Goal: Task Accomplishment & Management: Manage account settings

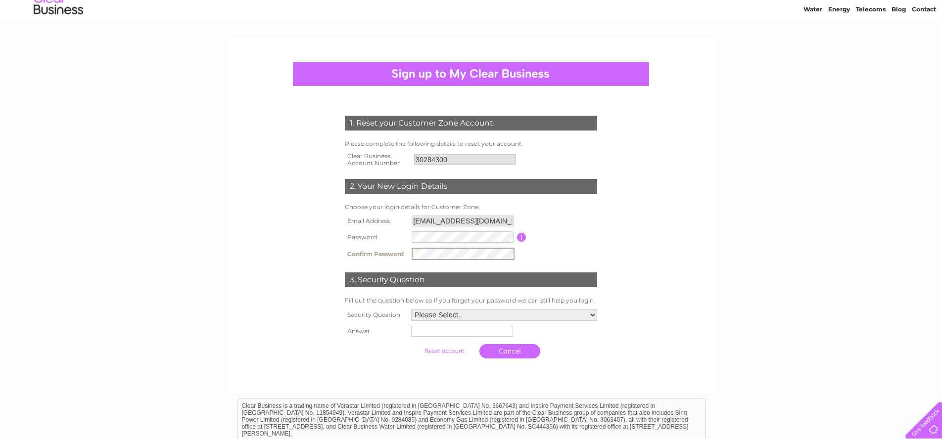
scroll to position [37, 0]
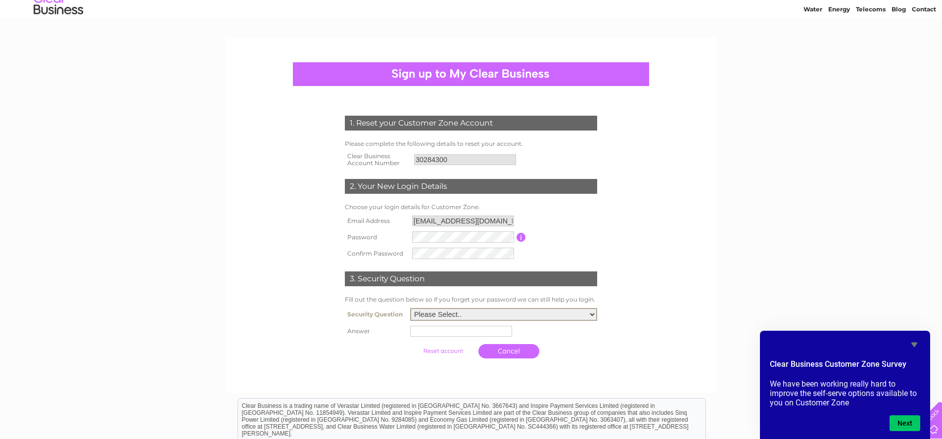
select select "6"
click at [425, 332] on input "text" at bounding box center [462, 331] width 103 height 12
type input "Tiger Woods"
click at [446, 354] on input "submit" at bounding box center [444, 350] width 61 height 14
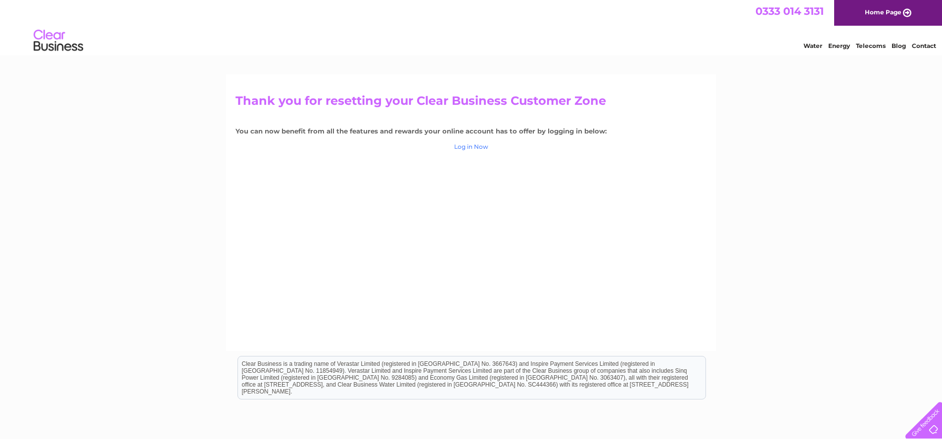
click at [472, 147] on link "Log in Now" at bounding box center [471, 146] width 34 height 7
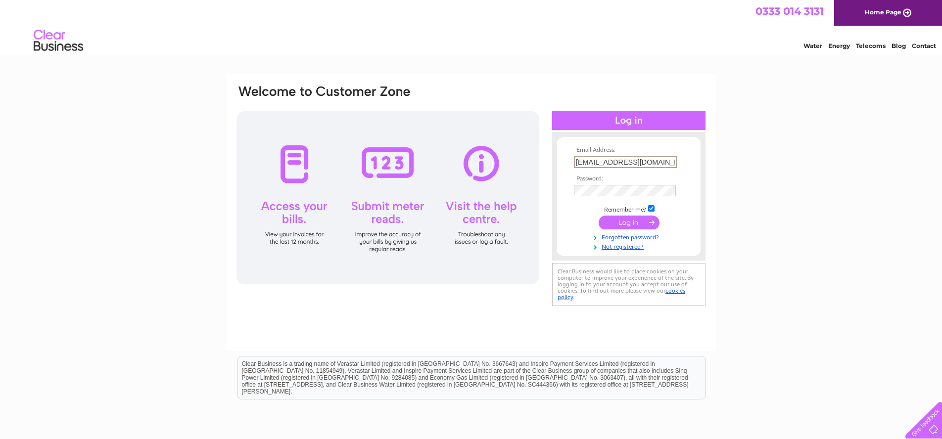
type input "[EMAIL_ADDRESS][DOMAIN_NAME]"
click at [629, 222] on input "submit" at bounding box center [629, 223] width 61 height 14
click at [630, 224] on input "submit" at bounding box center [629, 223] width 61 height 14
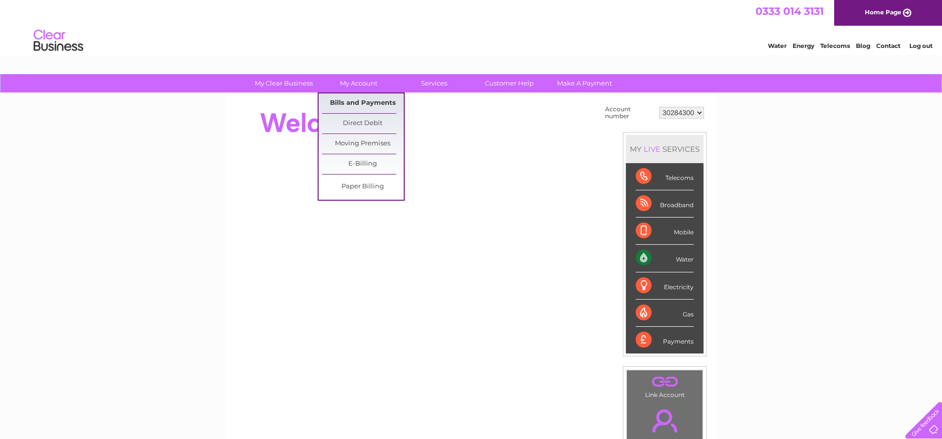
click at [350, 105] on link "Bills and Payments" at bounding box center [363, 104] width 82 height 20
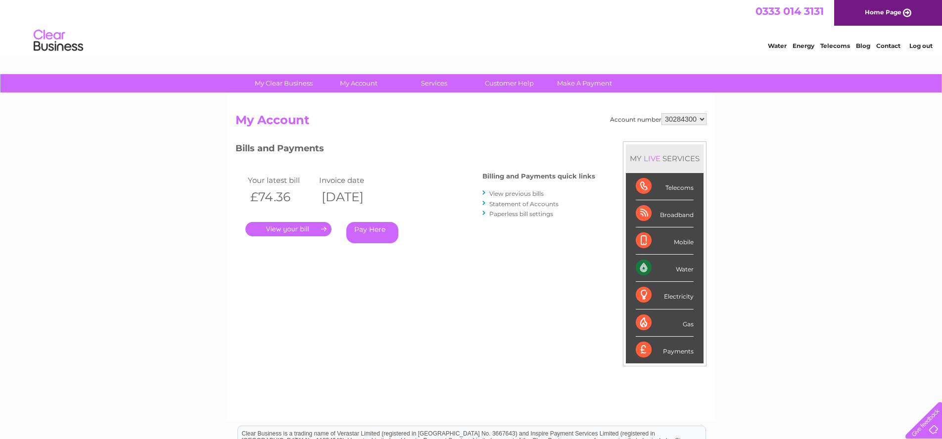
click at [306, 230] on link "." at bounding box center [288, 229] width 86 height 14
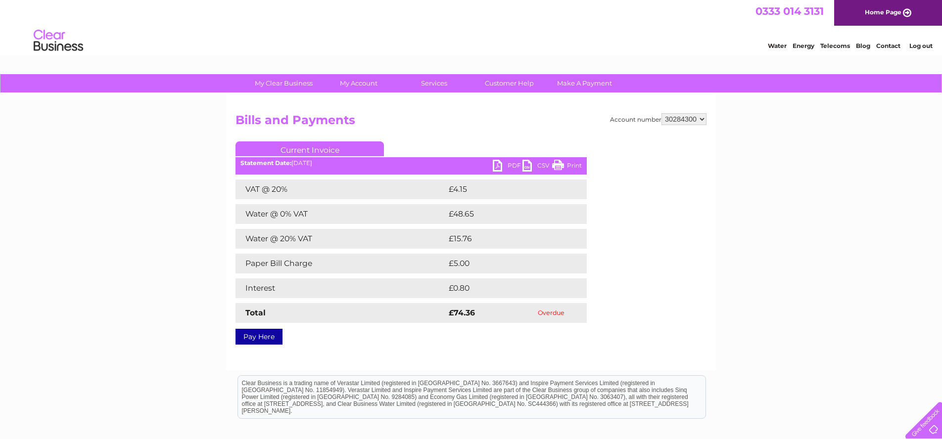
click at [504, 167] on link "PDF" at bounding box center [508, 167] width 30 height 14
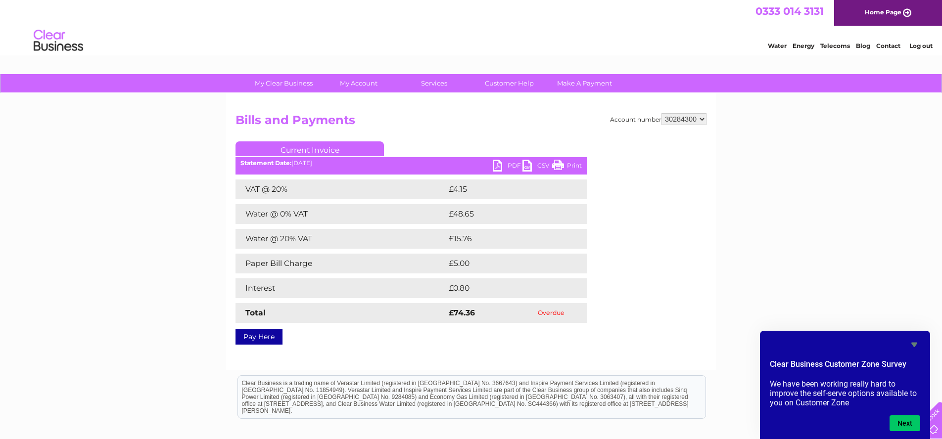
click at [503, 168] on link "PDF" at bounding box center [508, 167] width 30 height 14
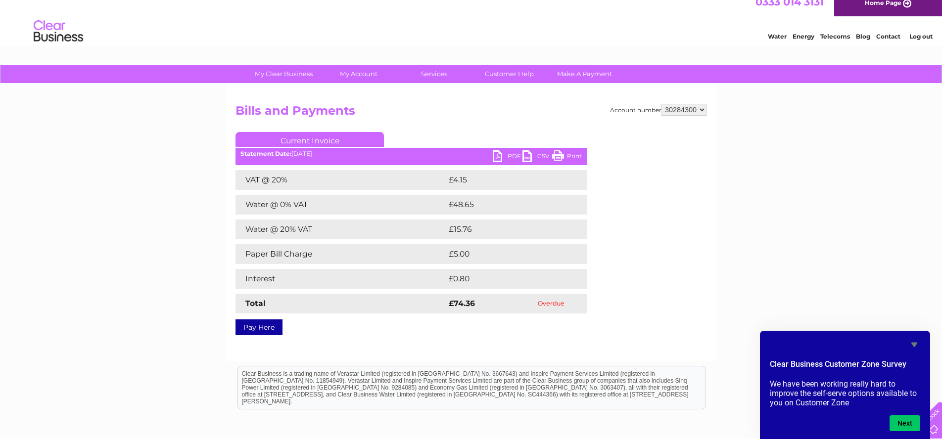
scroll to position [13, 0]
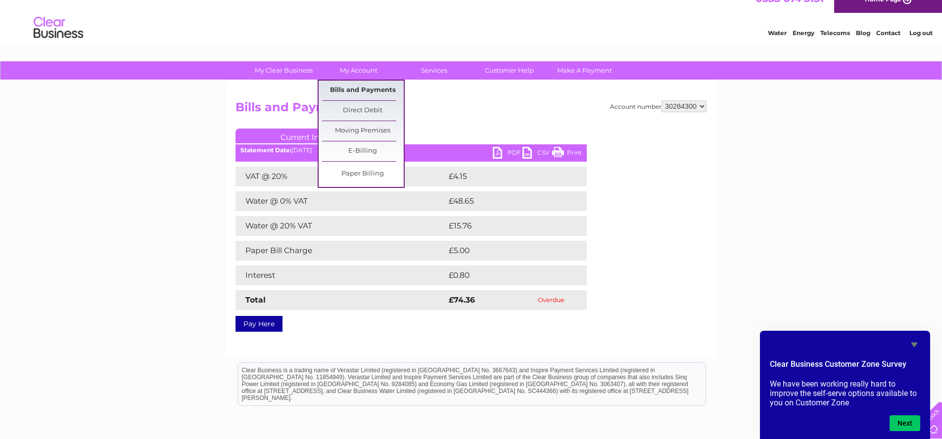
click at [344, 88] on link "Bills and Payments" at bounding box center [363, 91] width 82 height 20
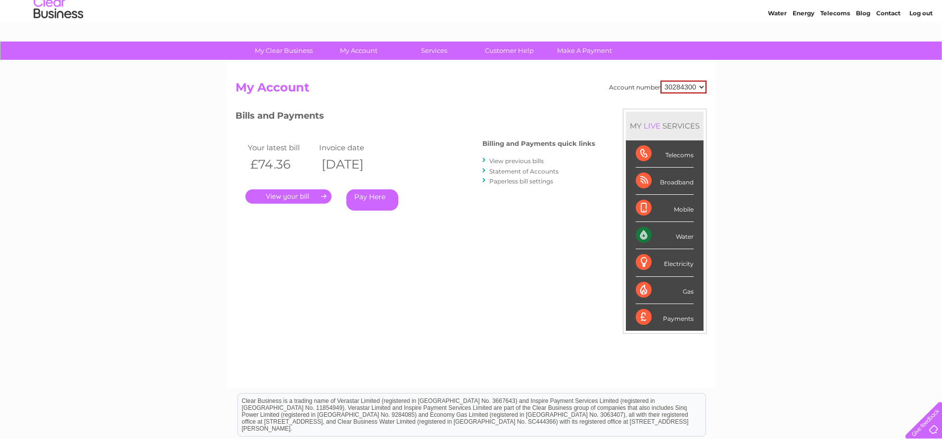
scroll to position [32, 0]
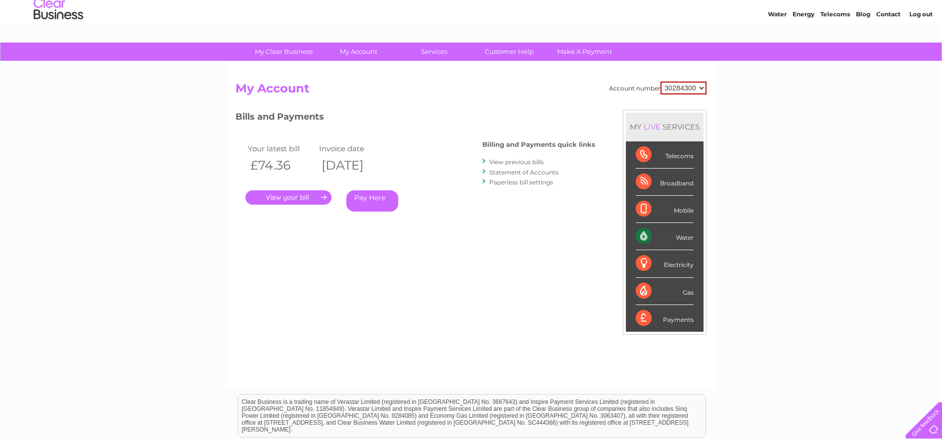
click at [507, 160] on link "View previous bills" at bounding box center [516, 161] width 54 height 7
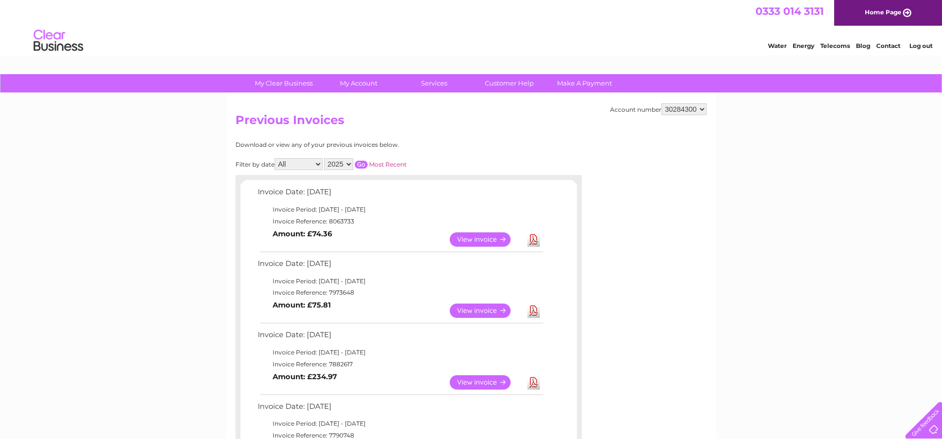
click at [495, 237] on link "View" at bounding box center [486, 240] width 73 height 14
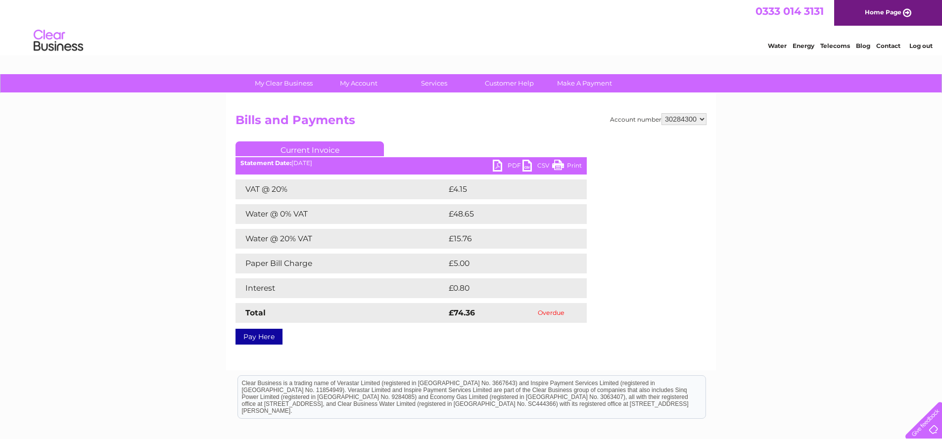
click at [507, 168] on link "PDF" at bounding box center [508, 167] width 30 height 14
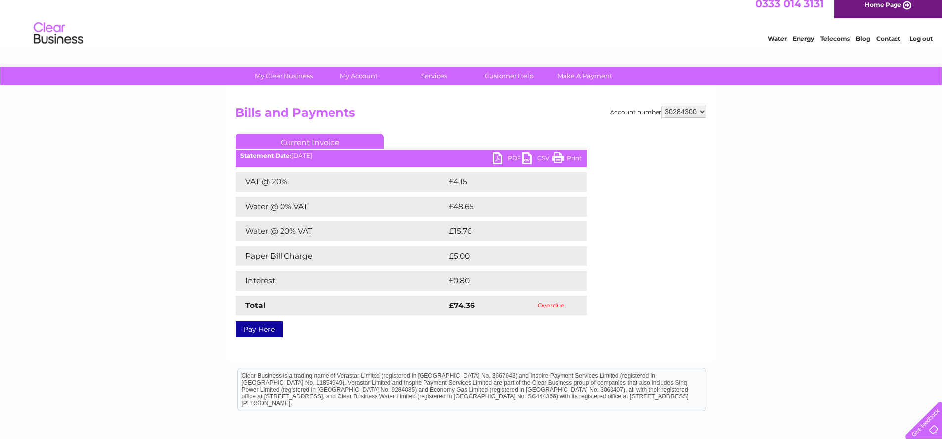
scroll to position [8, 0]
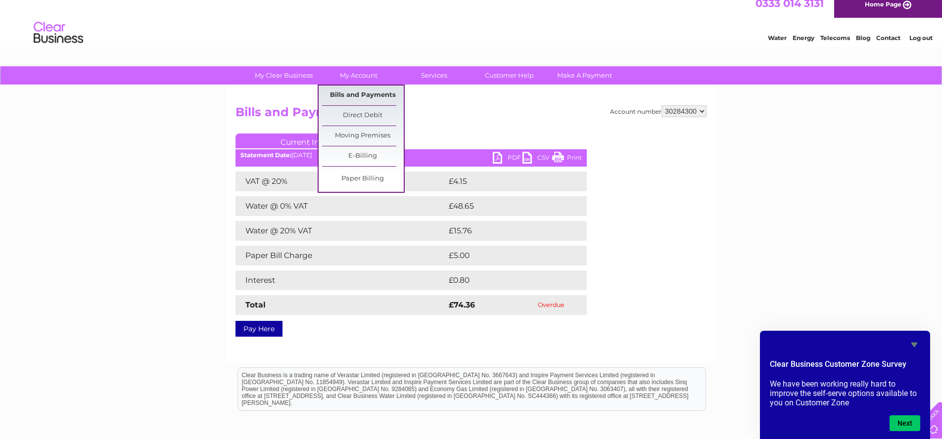
click at [338, 97] on link "Bills and Payments" at bounding box center [363, 96] width 82 height 20
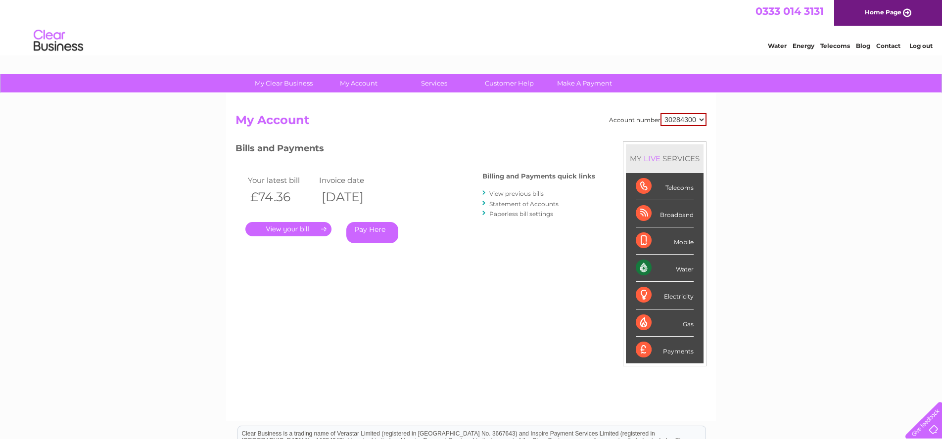
drag, startPoint x: 857, startPoint y: 290, endPoint x: 852, endPoint y: 290, distance: 5.5
click at [857, 290] on div "My Clear Business Login Details My Details My Preferences Link Account My Accou…" at bounding box center [471, 332] width 942 height 516
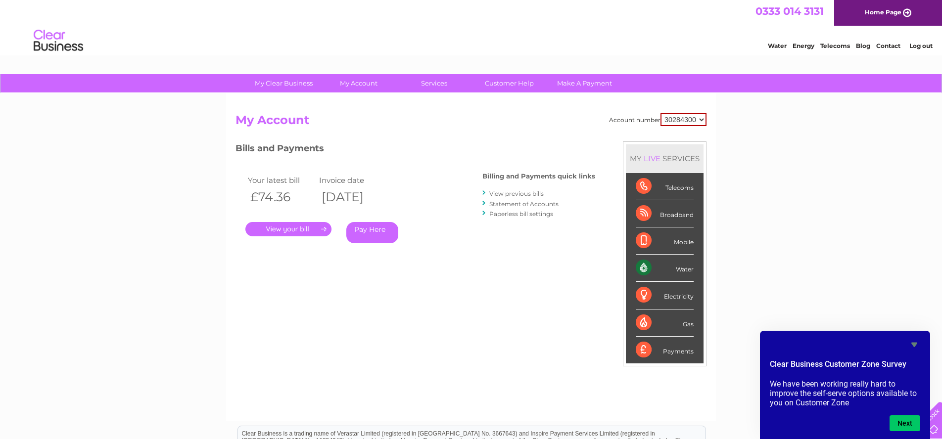
click at [288, 231] on link "." at bounding box center [288, 229] width 86 height 14
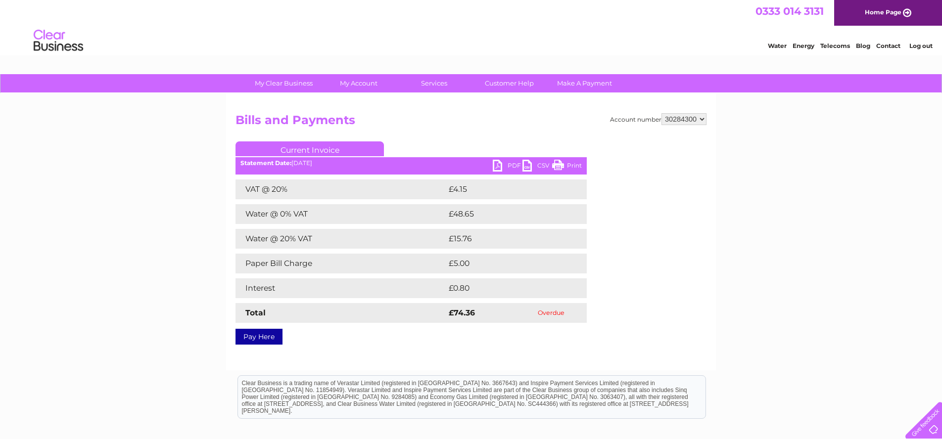
click at [503, 167] on link "PDF" at bounding box center [508, 167] width 30 height 14
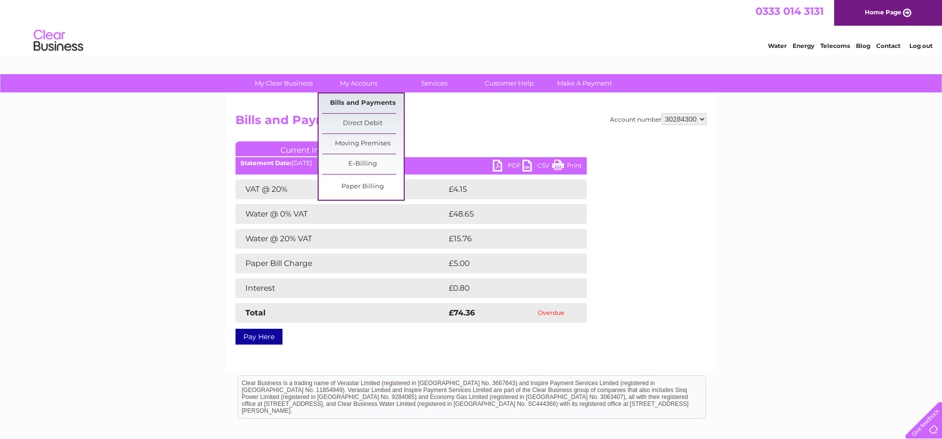
click at [357, 104] on link "Bills and Payments" at bounding box center [363, 104] width 82 height 20
click at [356, 101] on link "Bills and Payments" at bounding box center [363, 104] width 82 height 20
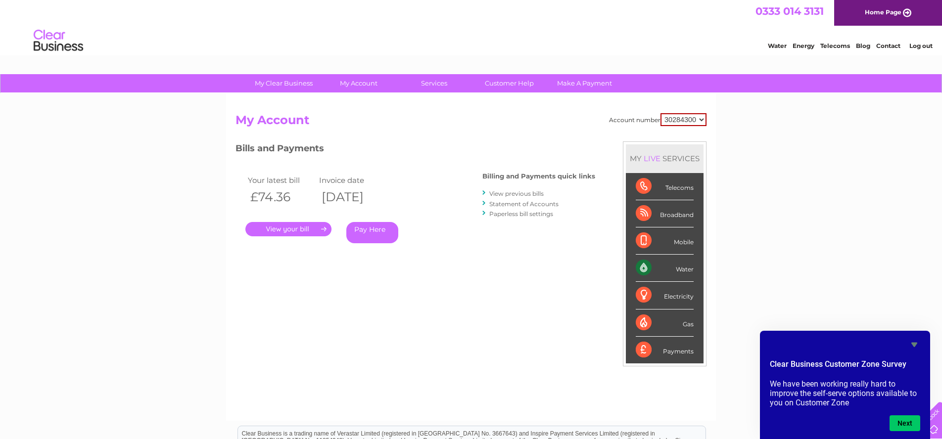
click at [272, 228] on link "." at bounding box center [288, 229] width 86 height 14
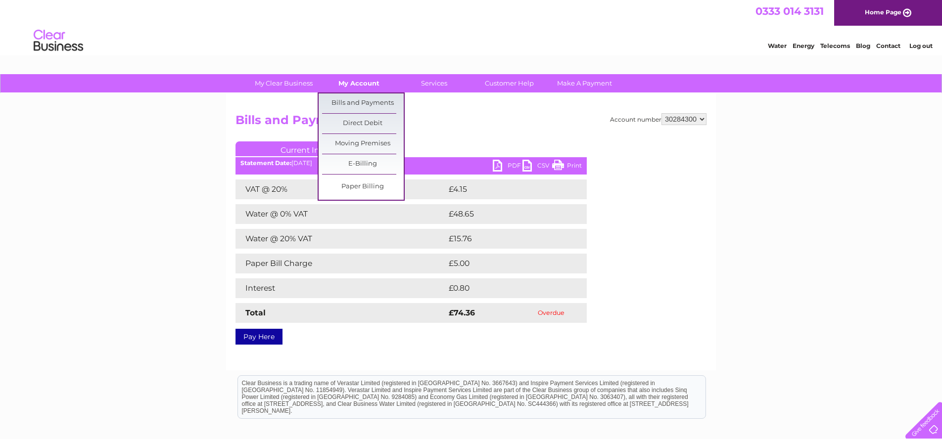
click at [336, 87] on link "My Account" at bounding box center [359, 83] width 82 height 18
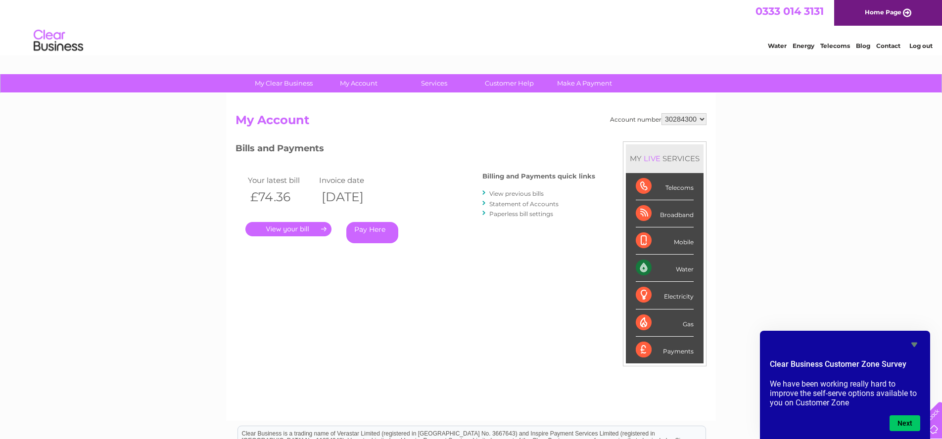
click at [288, 229] on link "." at bounding box center [288, 229] width 86 height 14
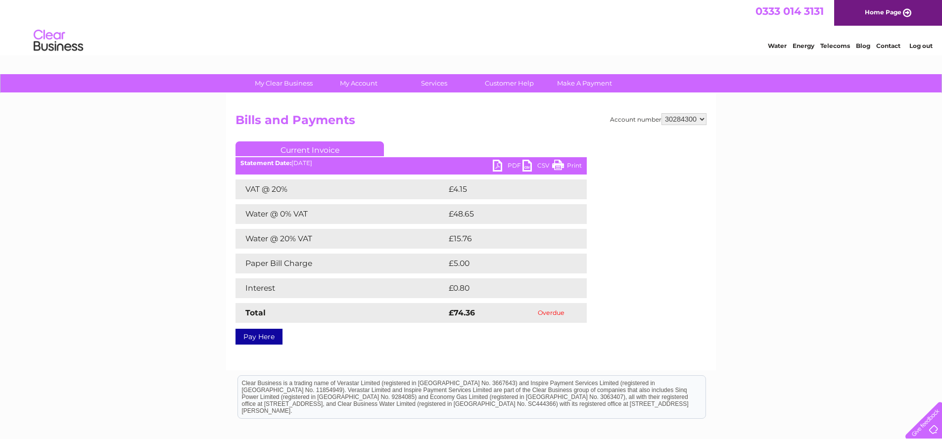
click at [503, 167] on link "PDF" at bounding box center [508, 167] width 30 height 14
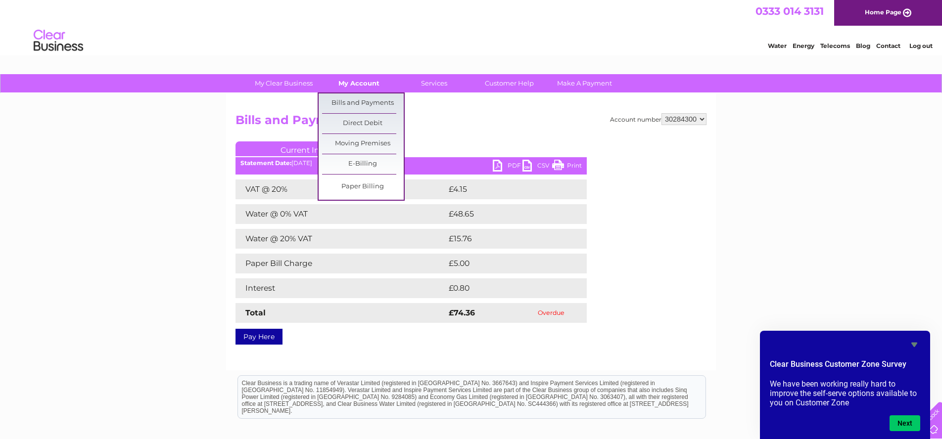
click at [356, 88] on link "My Account" at bounding box center [359, 83] width 82 height 18
click at [366, 124] on link "Direct Debit" at bounding box center [363, 124] width 82 height 20
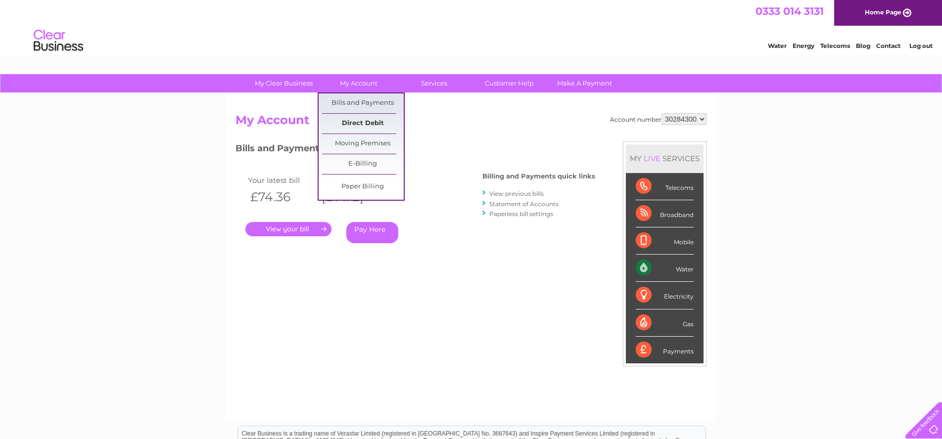
click at [357, 123] on link "Direct Debit" at bounding box center [363, 124] width 82 height 20
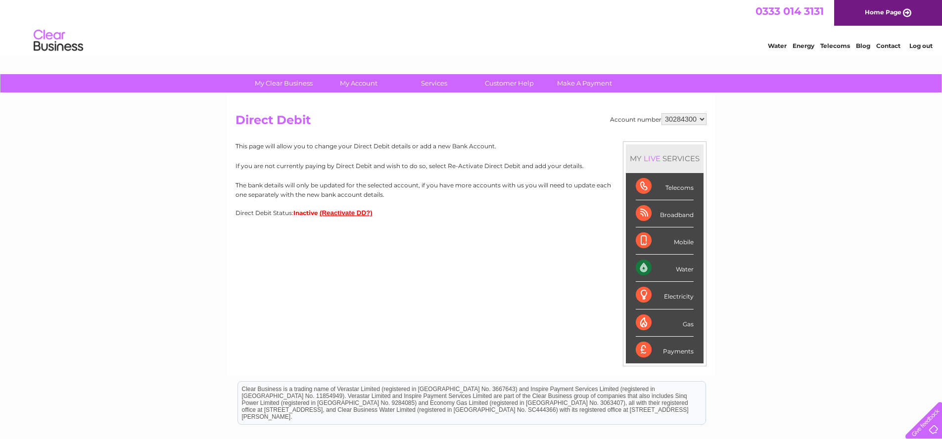
click at [344, 212] on button "(Reactivate DD?)" at bounding box center [346, 212] width 53 height 7
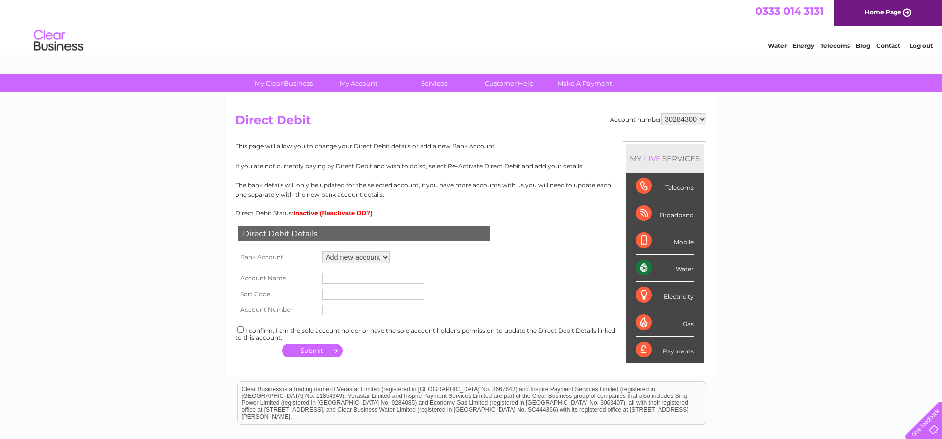
click at [335, 276] on input "text" at bounding box center [373, 278] width 102 height 11
type input "Glenmoir Properties Ltd"
drag, startPoint x: 347, startPoint y: 298, endPoint x: 352, endPoint y: 289, distance: 10.4
click at [348, 296] on td at bounding box center [373, 294] width 107 height 16
click at [352, 289] on input "text" at bounding box center [373, 294] width 102 height 11
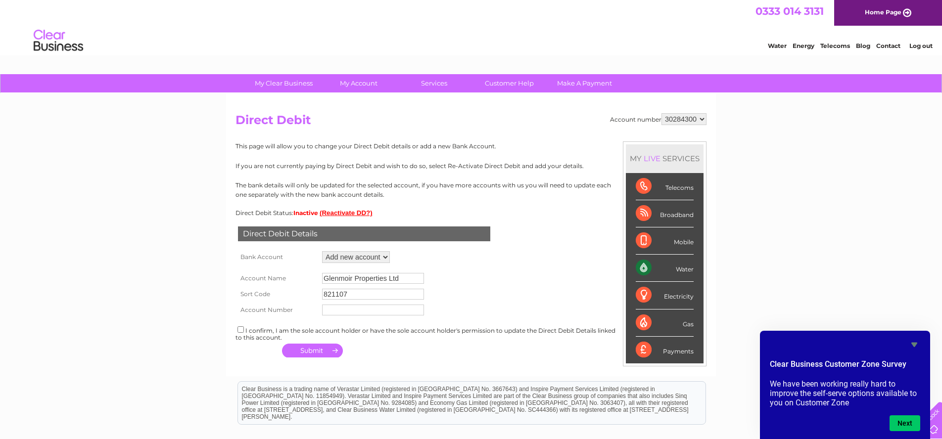
type input "821107"
click at [357, 306] on input "text" at bounding box center [373, 310] width 102 height 11
type input "40359300"
click at [299, 344] on button "button" at bounding box center [312, 351] width 61 height 14
click at [241, 327] on input "checkbox" at bounding box center [240, 330] width 6 height 6
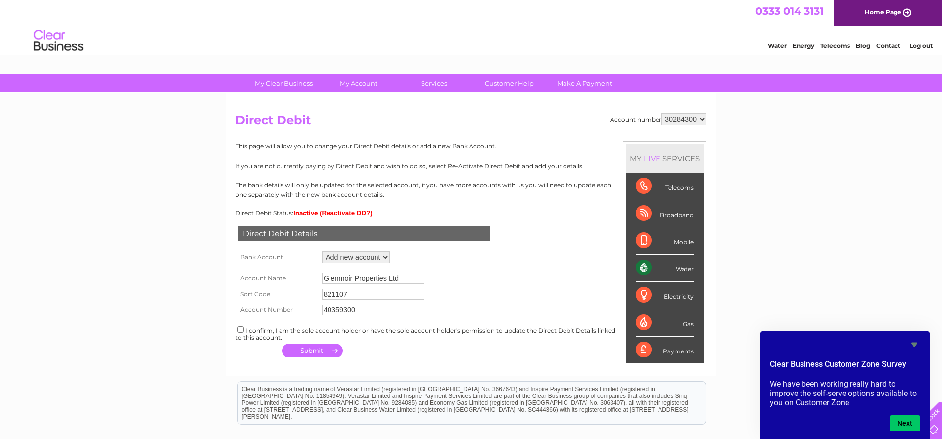
checkbox input "true"
click at [320, 347] on button "button" at bounding box center [312, 351] width 61 height 14
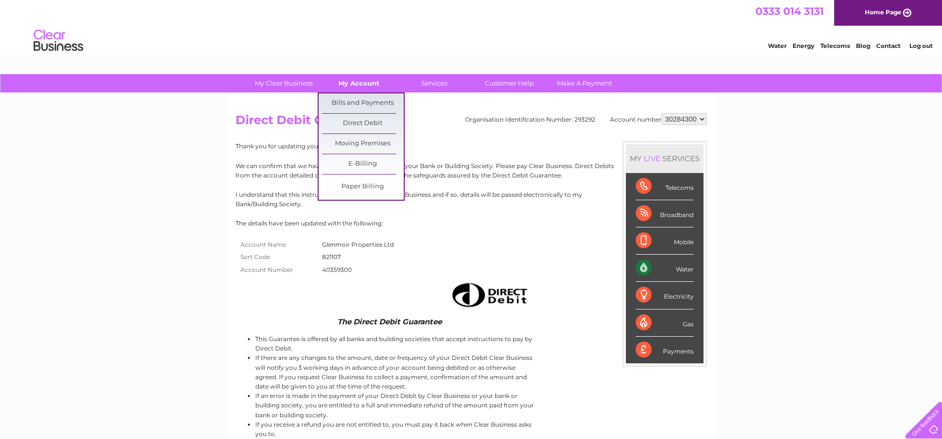
click at [337, 80] on link "My Account" at bounding box center [359, 83] width 82 height 18
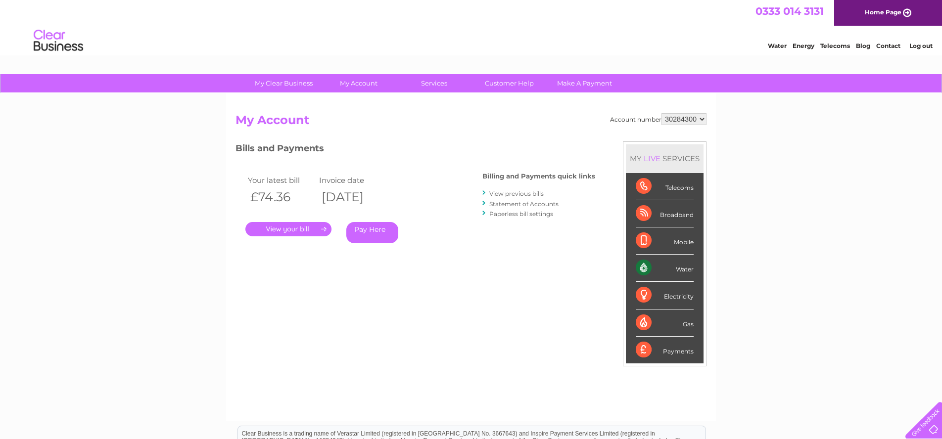
scroll to position [0, 0]
